Goal: Information Seeking & Learning: Find specific page/section

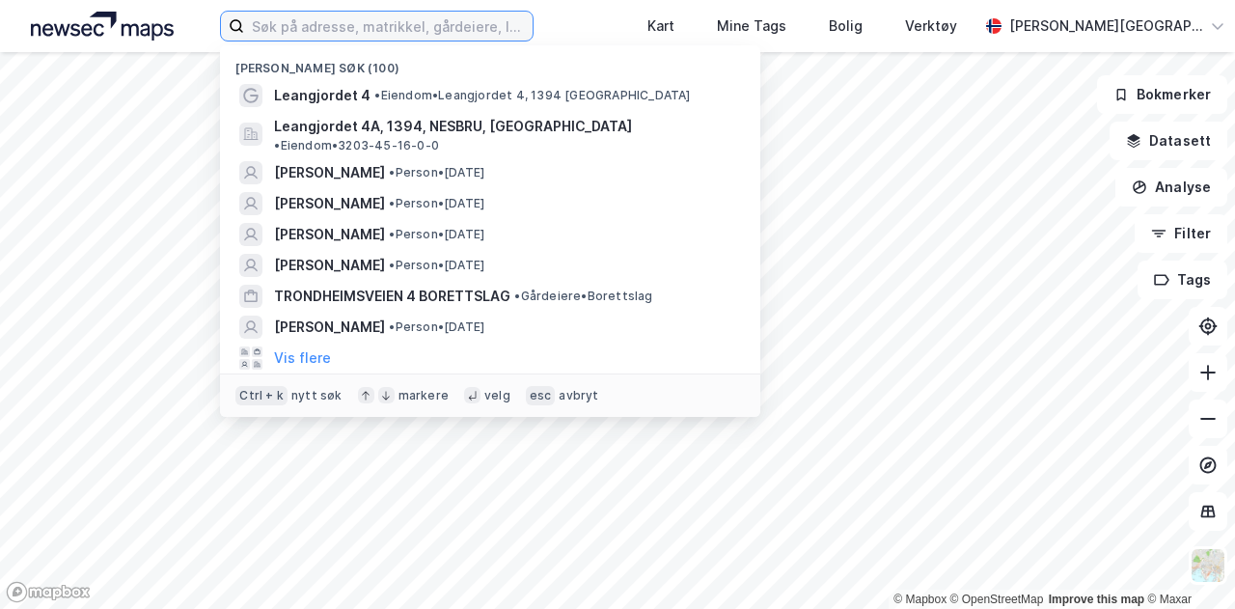
click at [442, 28] on input at bounding box center [388, 26] width 289 height 29
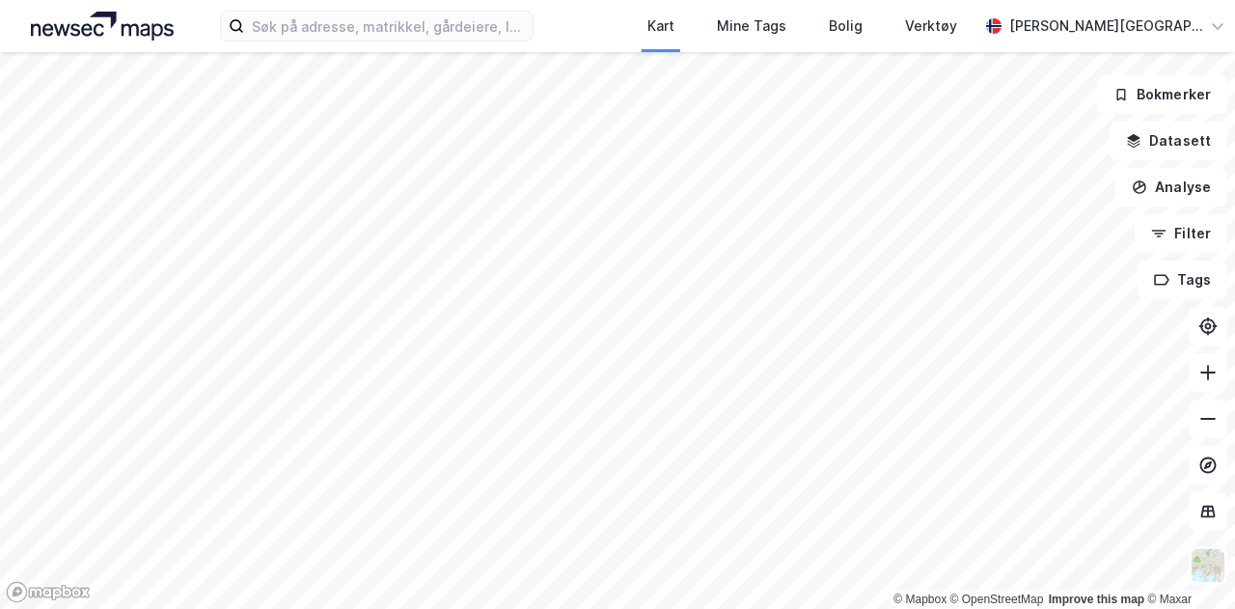
click at [622, 26] on div "Kart Mine Tags Bolig Verktøy [PERSON_NAME][GEOGRAPHIC_DATA]" at bounding box center [617, 26] width 1235 height 52
click at [527, 31] on input at bounding box center [388, 26] width 289 height 29
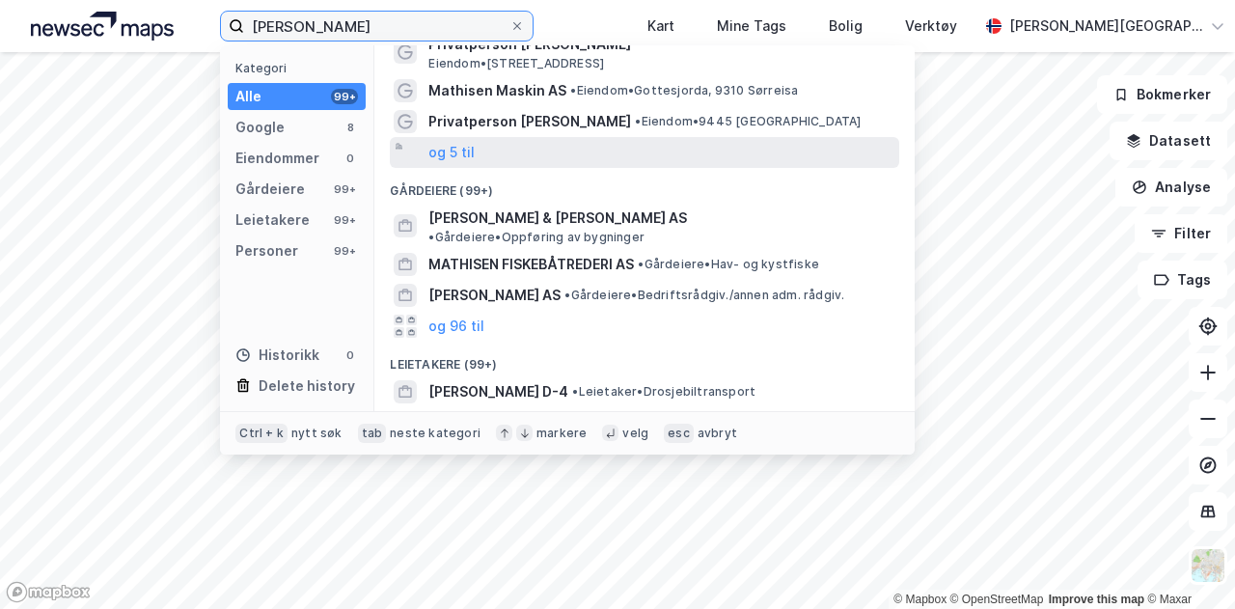
scroll to position [77, 0]
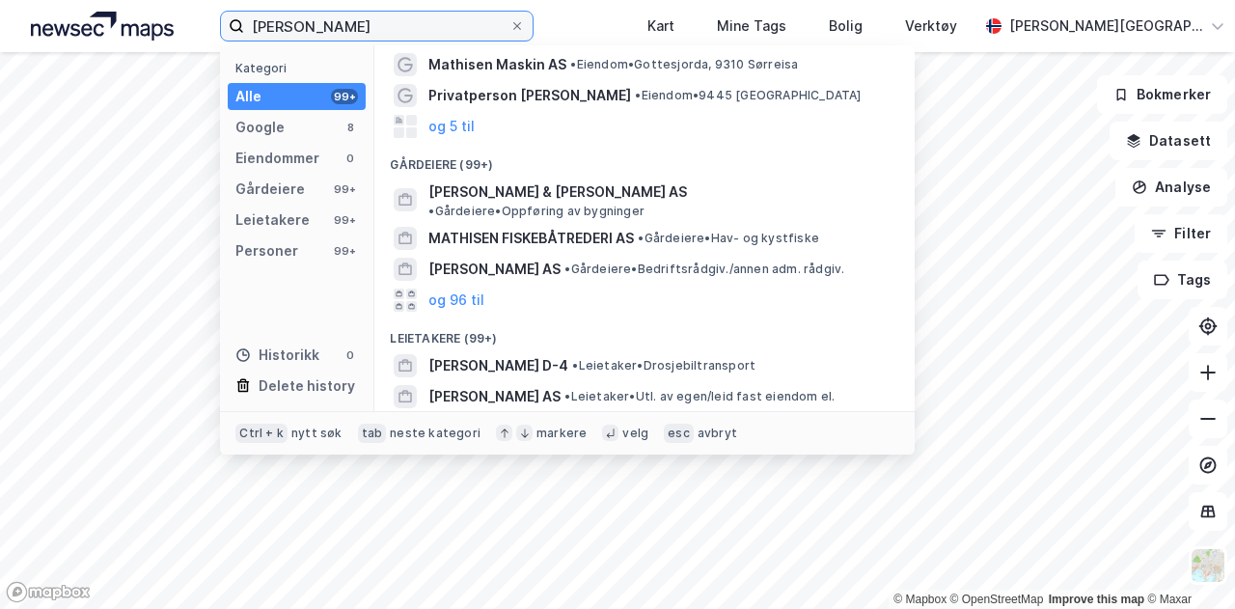
click at [370, 27] on input "[PERSON_NAME]" at bounding box center [376, 26] width 265 height 29
drag, startPoint x: 370, startPoint y: 27, endPoint x: 193, endPoint y: 27, distance: 176.6
click at [193, 27] on div "[PERSON_NAME] Kategori Alle 99+ Google 8 Eiendommer 0 Gårdeiere 99+ Leietakere …" at bounding box center [617, 26] width 1235 height 52
paste input "Terje M"
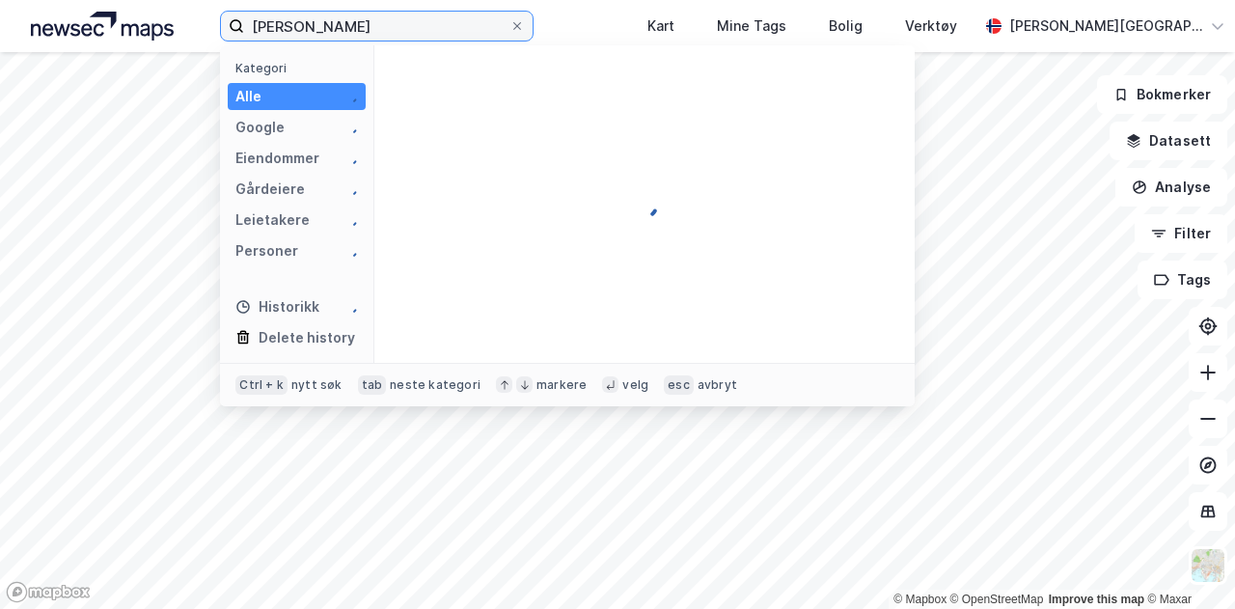
scroll to position [0, 0]
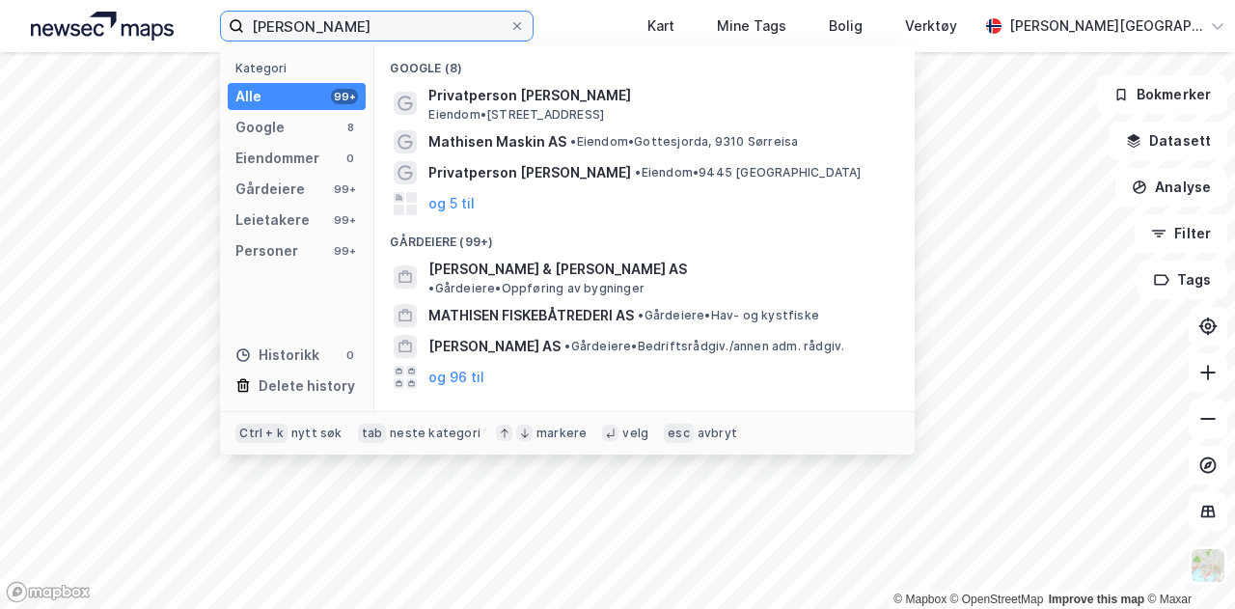
type input "[PERSON_NAME]"
click at [542, 51] on div "Google (8)" at bounding box center [644, 62] width 541 height 35
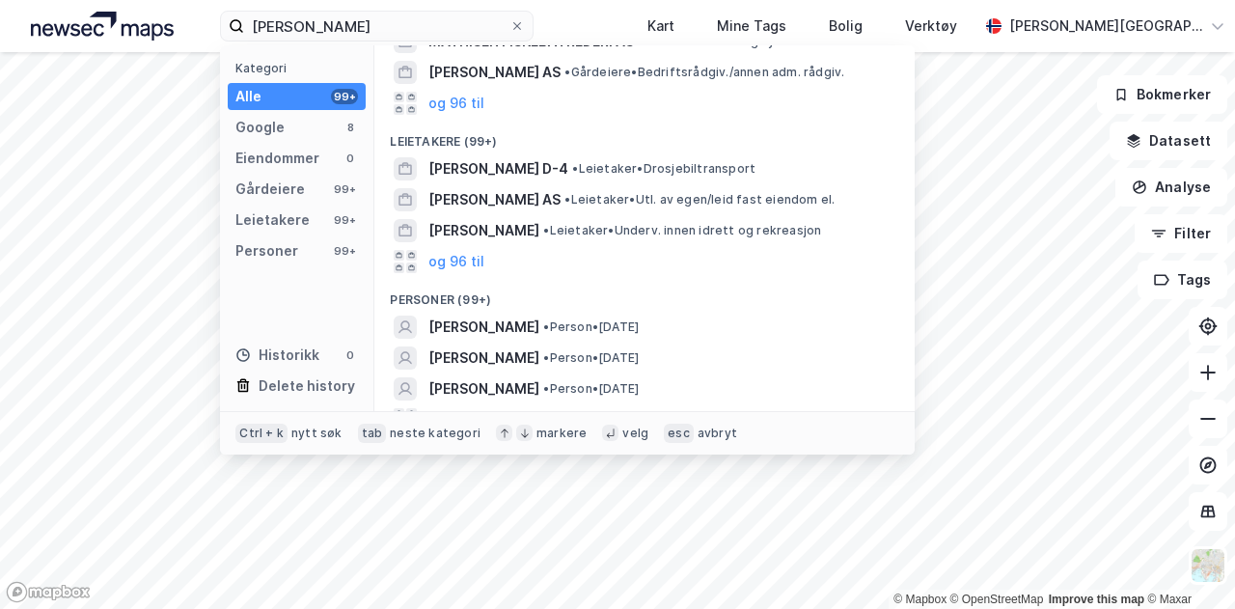
scroll to position [282, 0]
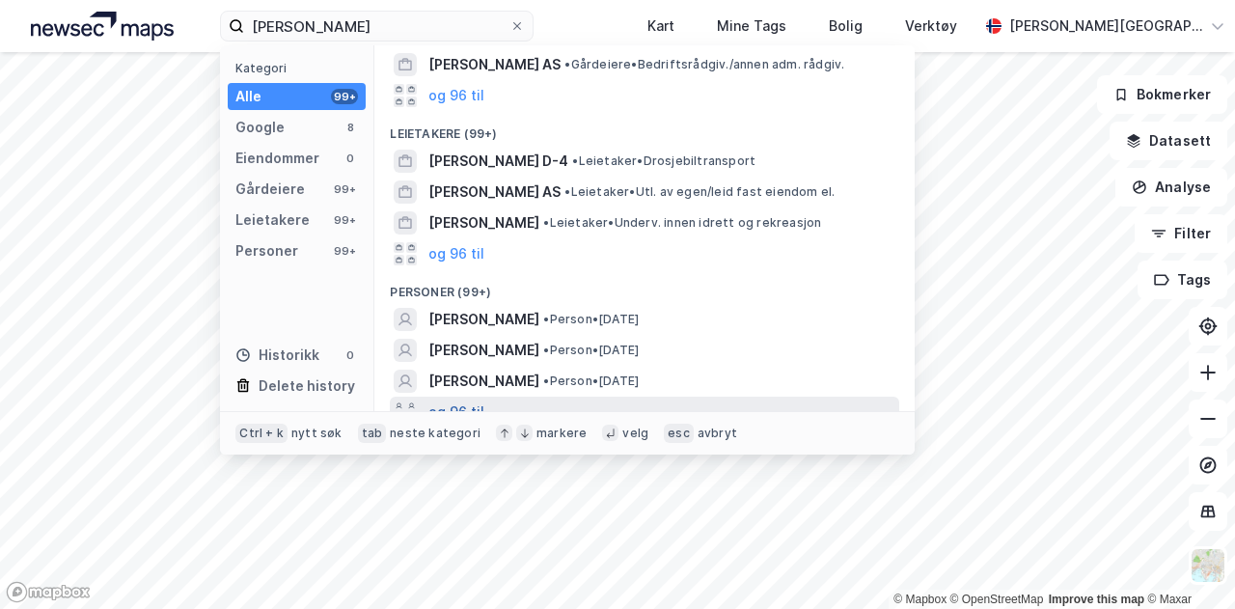
click at [471, 401] on button "og 96 til" at bounding box center [457, 412] width 56 height 23
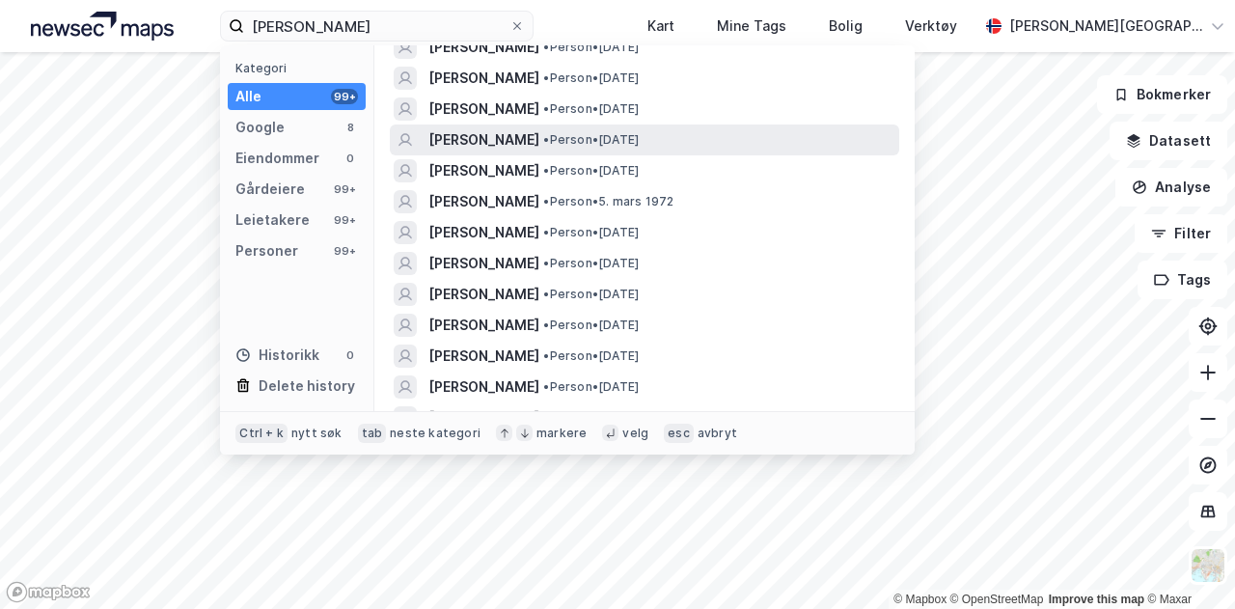
scroll to position [616, 0]
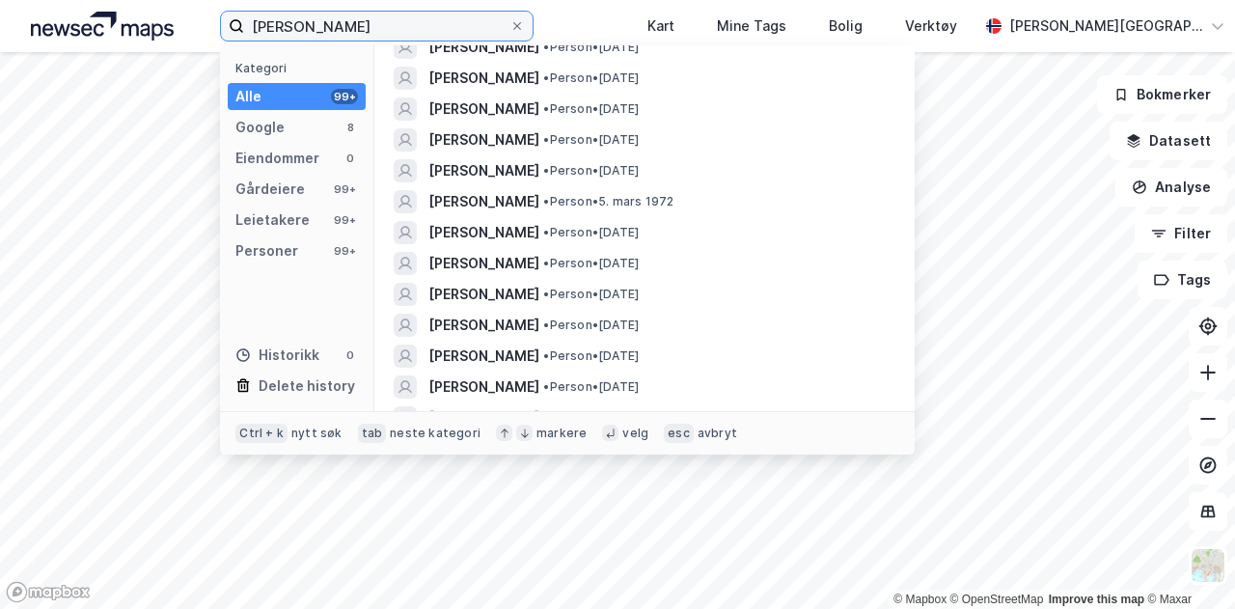
click at [374, 27] on input "[PERSON_NAME]" at bounding box center [376, 26] width 265 height 29
drag, startPoint x: 374, startPoint y: 27, endPoint x: 234, endPoint y: 32, distance: 141.0
click at [234, 32] on label "[PERSON_NAME]" at bounding box center [377, 26] width 314 height 31
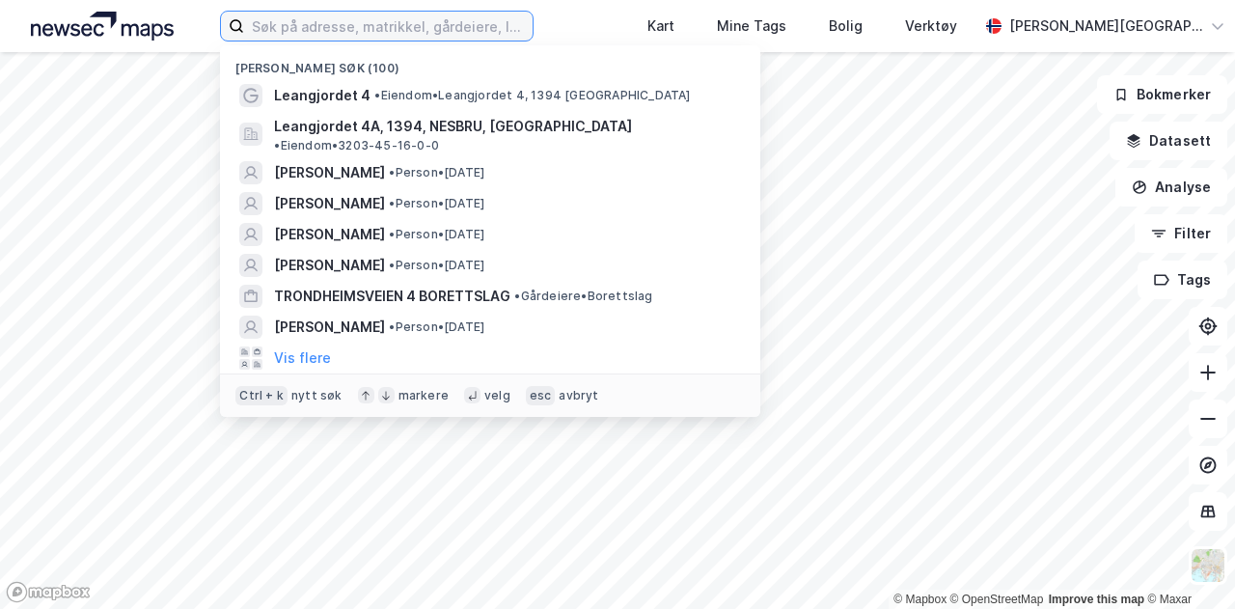
paste input "Frognerveien 8"
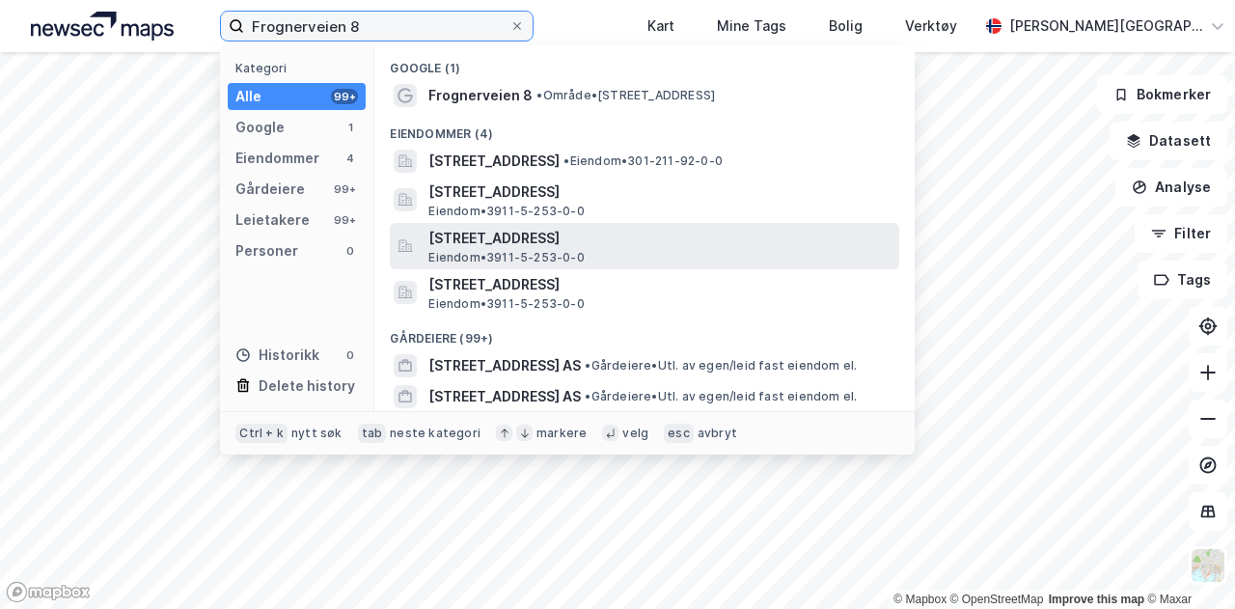
scroll to position [0, 0]
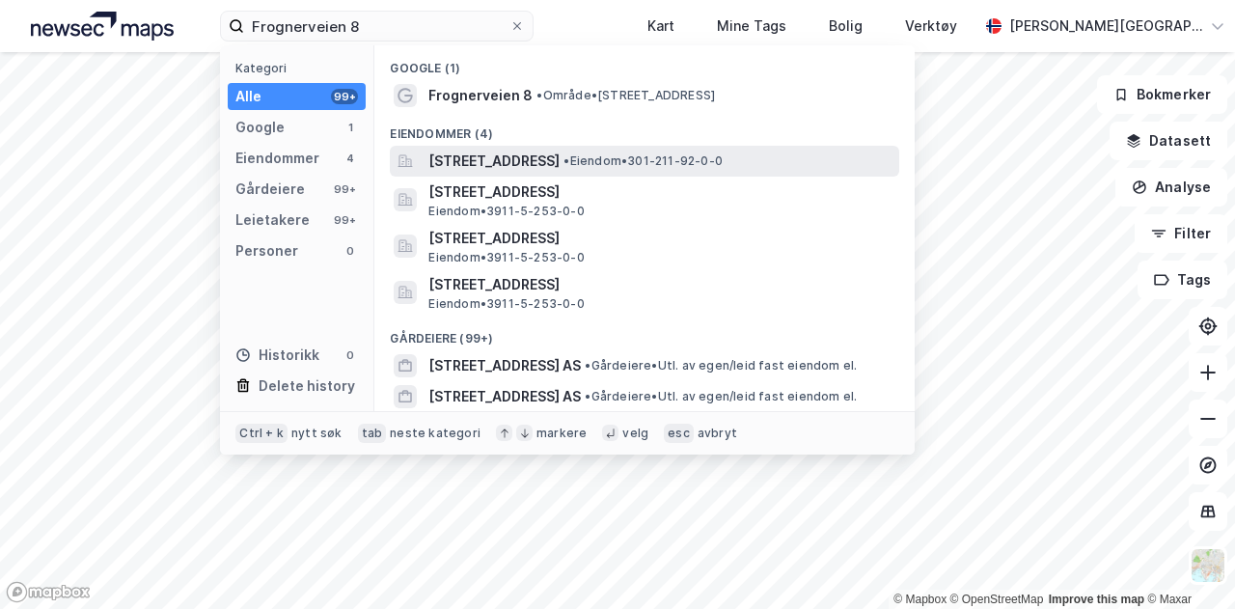
click at [499, 161] on span "[STREET_ADDRESS]" at bounding box center [494, 161] width 131 height 23
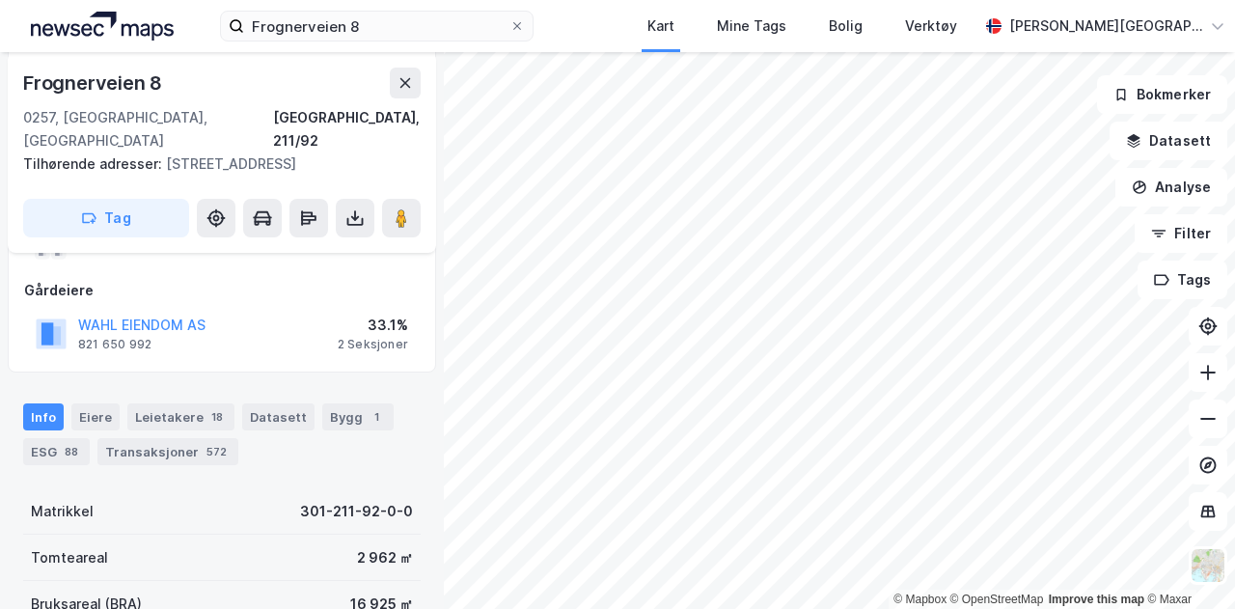
scroll to position [221, 0]
click at [176, 403] on div "Leietakere 18" at bounding box center [180, 416] width 107 height 27
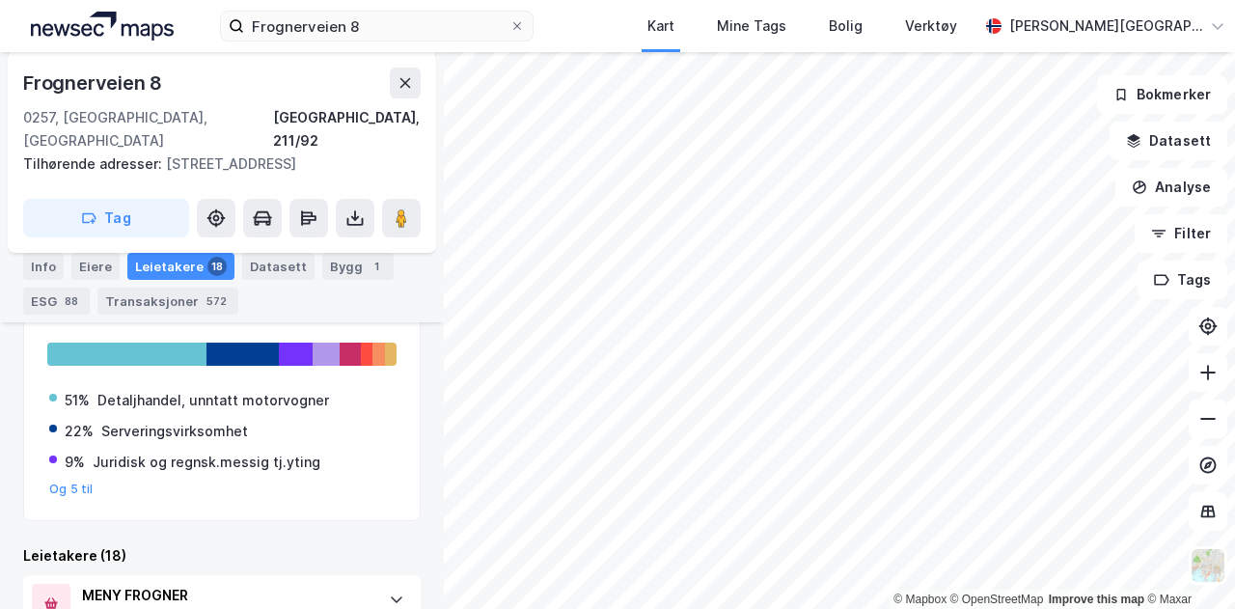
scroll to position [405, 0]
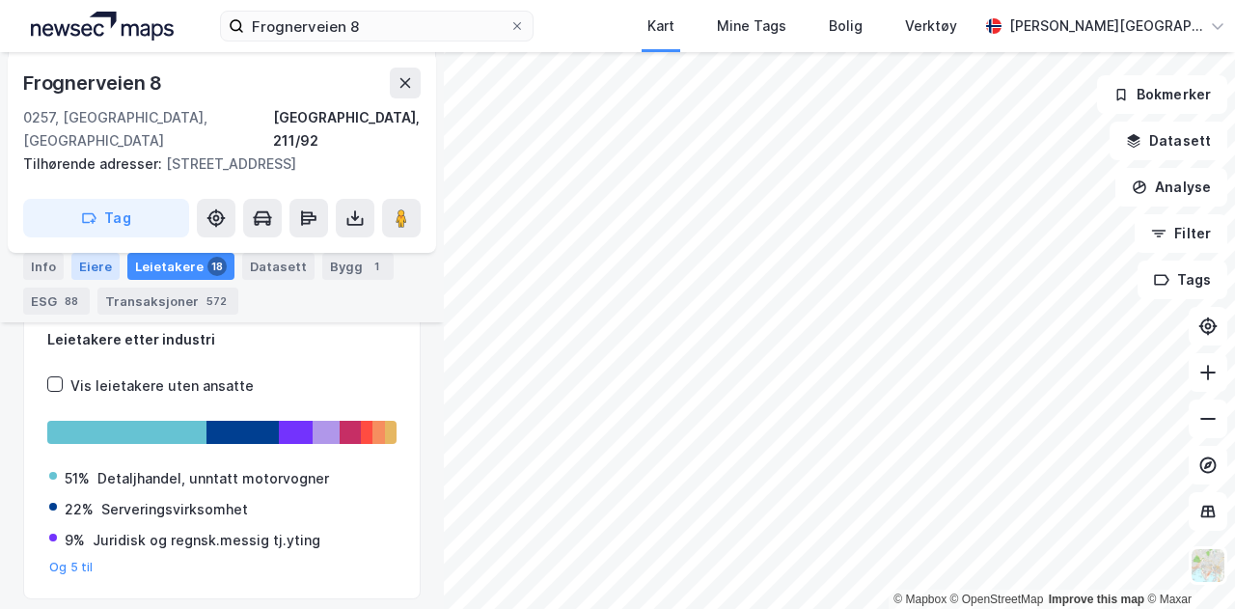
click at [93, 271] on div "Eiere" at bounding box center [95, 266] width 48 height 27
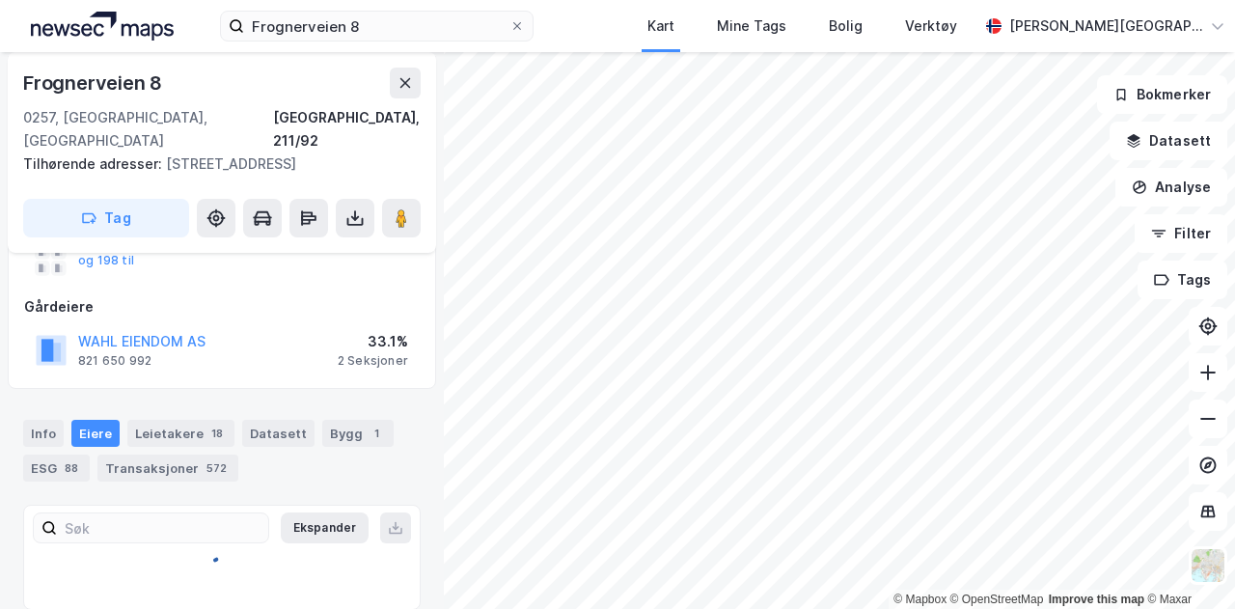
scroll to position [405, 0]
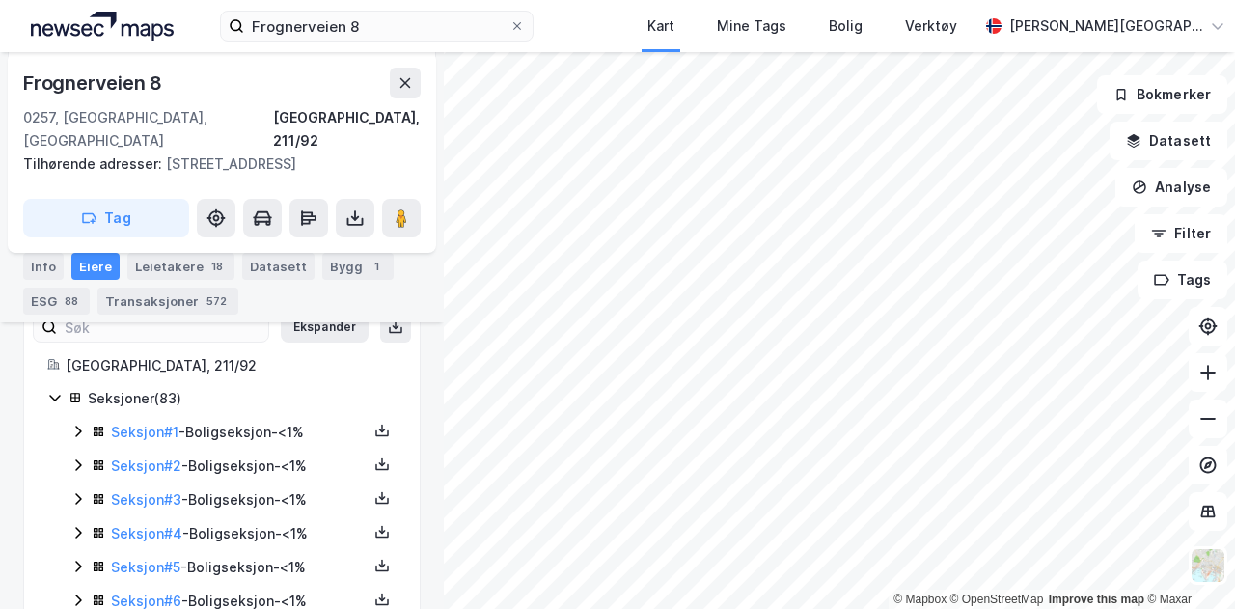
click at [83, 424] on icon at bounding box center [77, 431] width 15 height 15
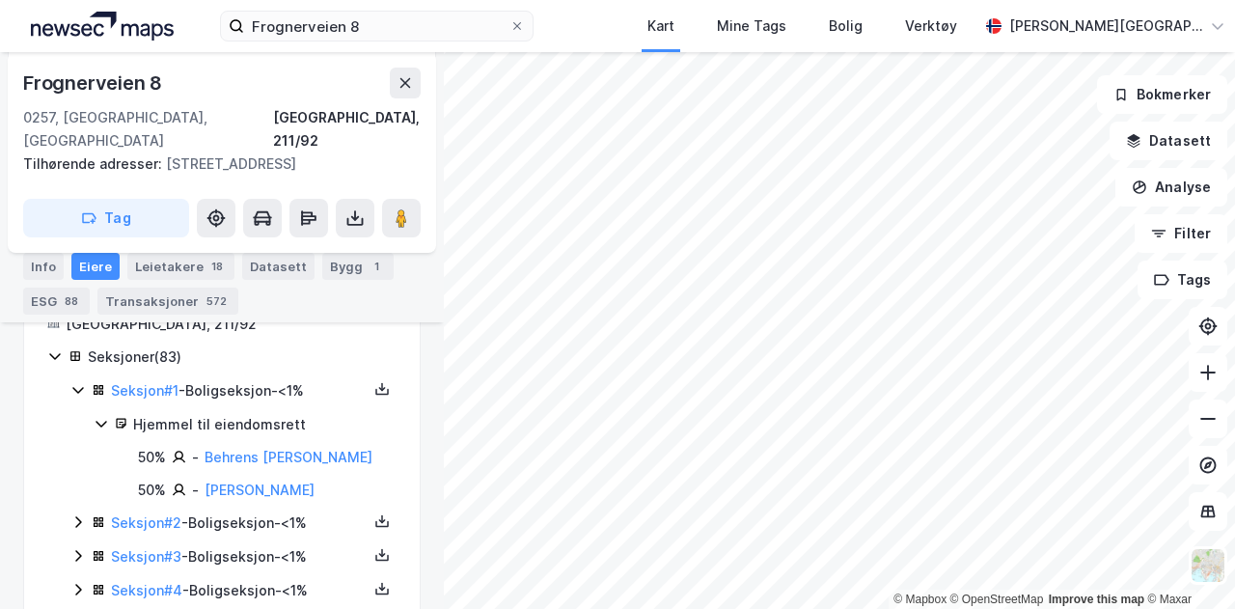
scroll to position [450, 0]
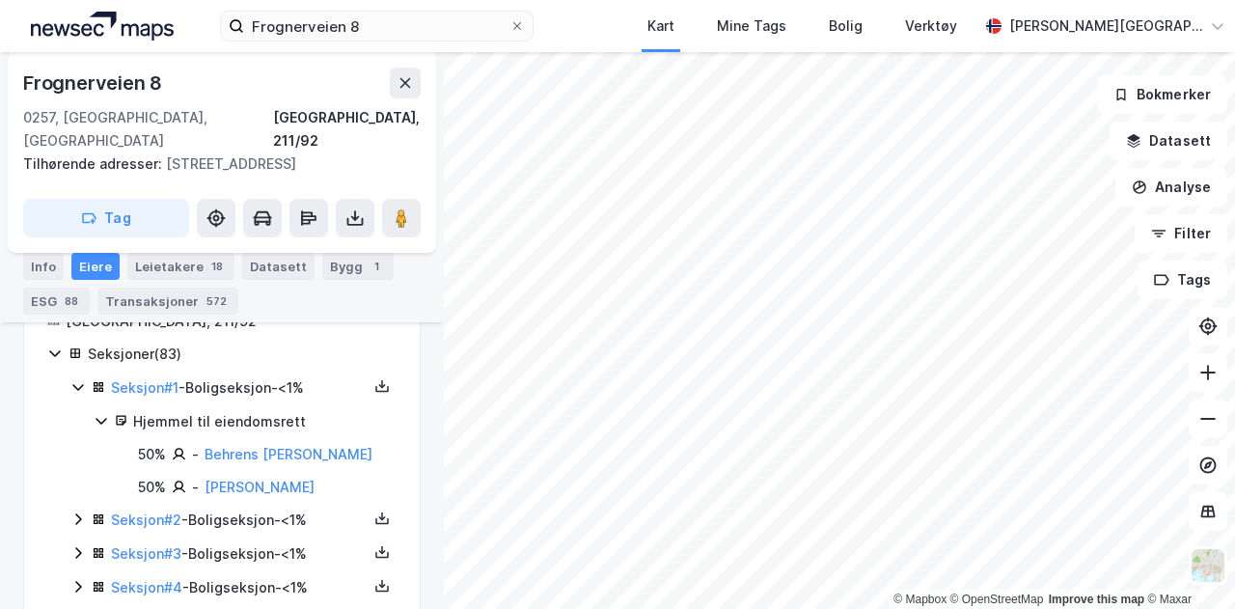
click at [85, 509] on div "Seksjon # 2 - Boligseksjon - <1%" at bounding box center [233, 521] width 326 height 24
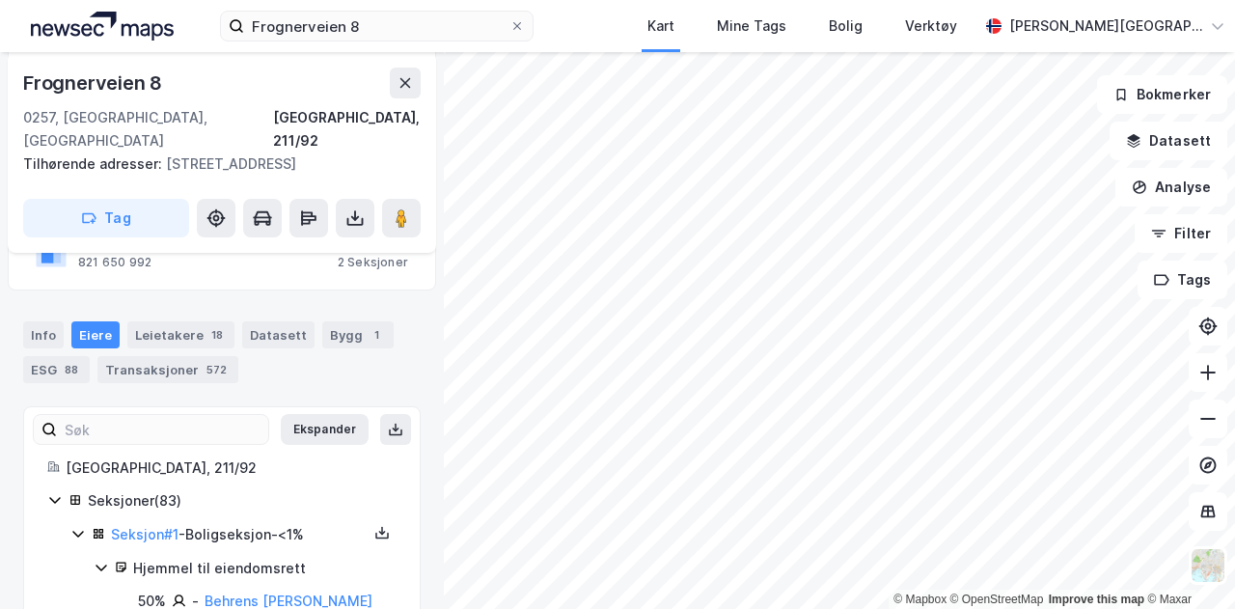
scroll to position [0, 0]
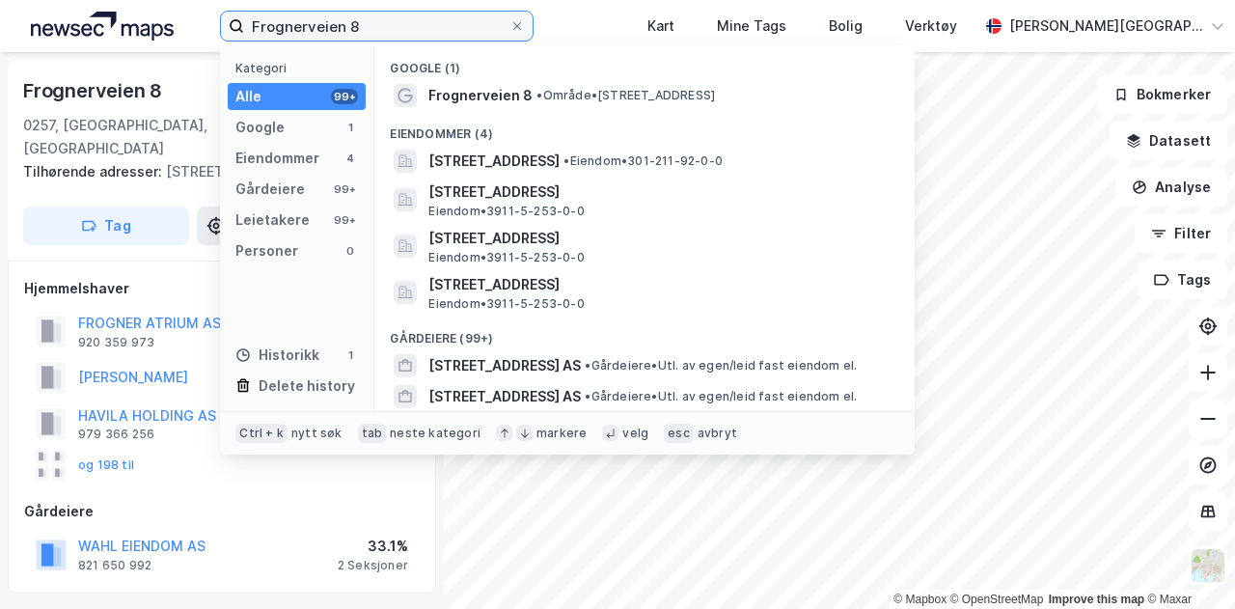
click at [414, 36] on input "Frognerveien 8" at bounding box center [376, 26] width 265 height 29
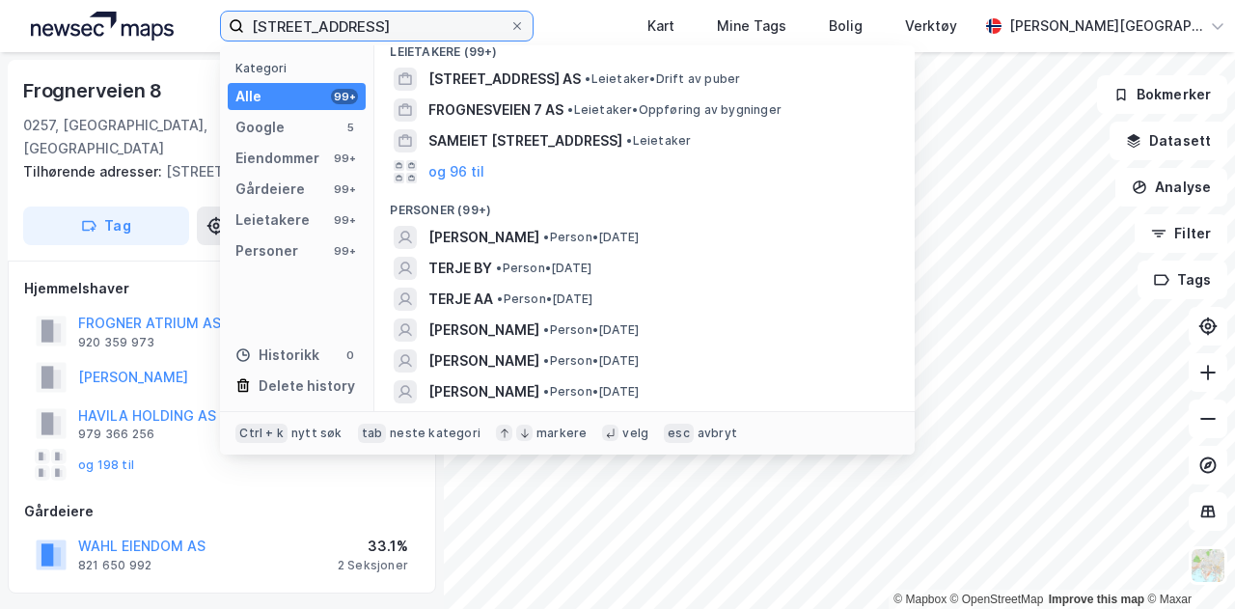
scroll to position [523, 0]
type input "[STREET_ADDRESS]"
